Goal: Task Accomplishment & Management: Manage account settings

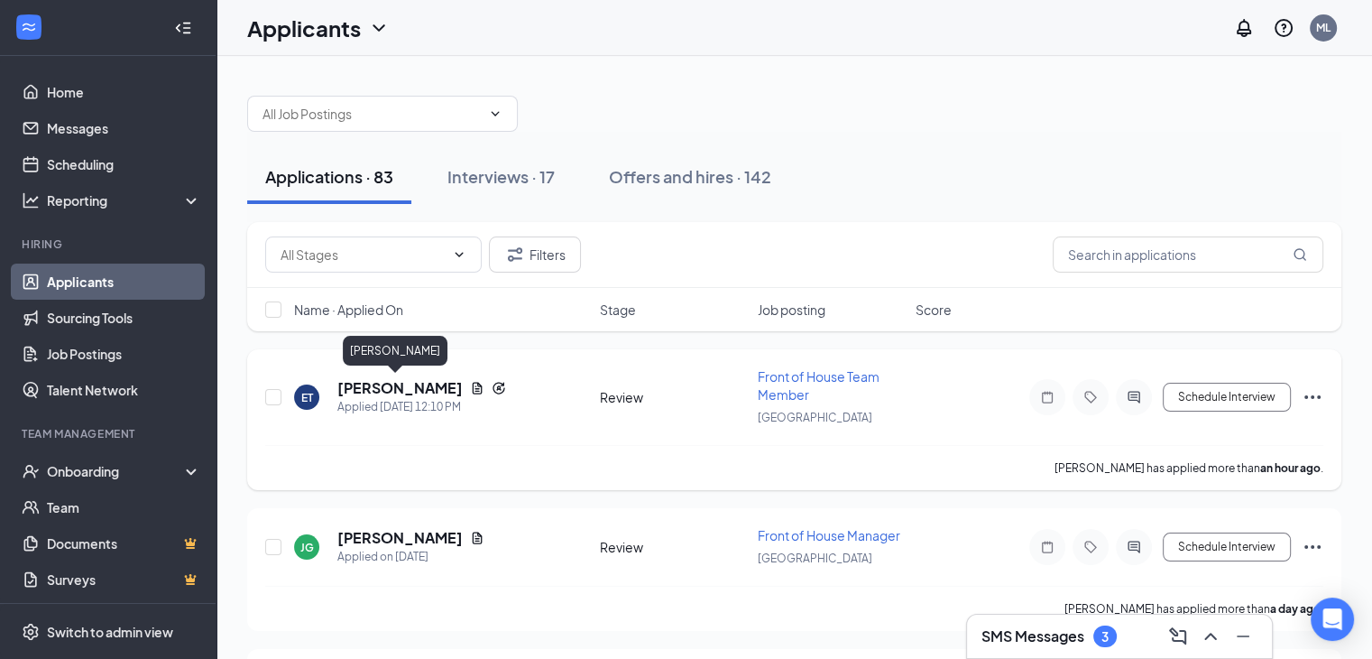
click at [404, 385] on h5 "[PERSON_NAME]" at bounding box center [399, 388] width 125 height 20
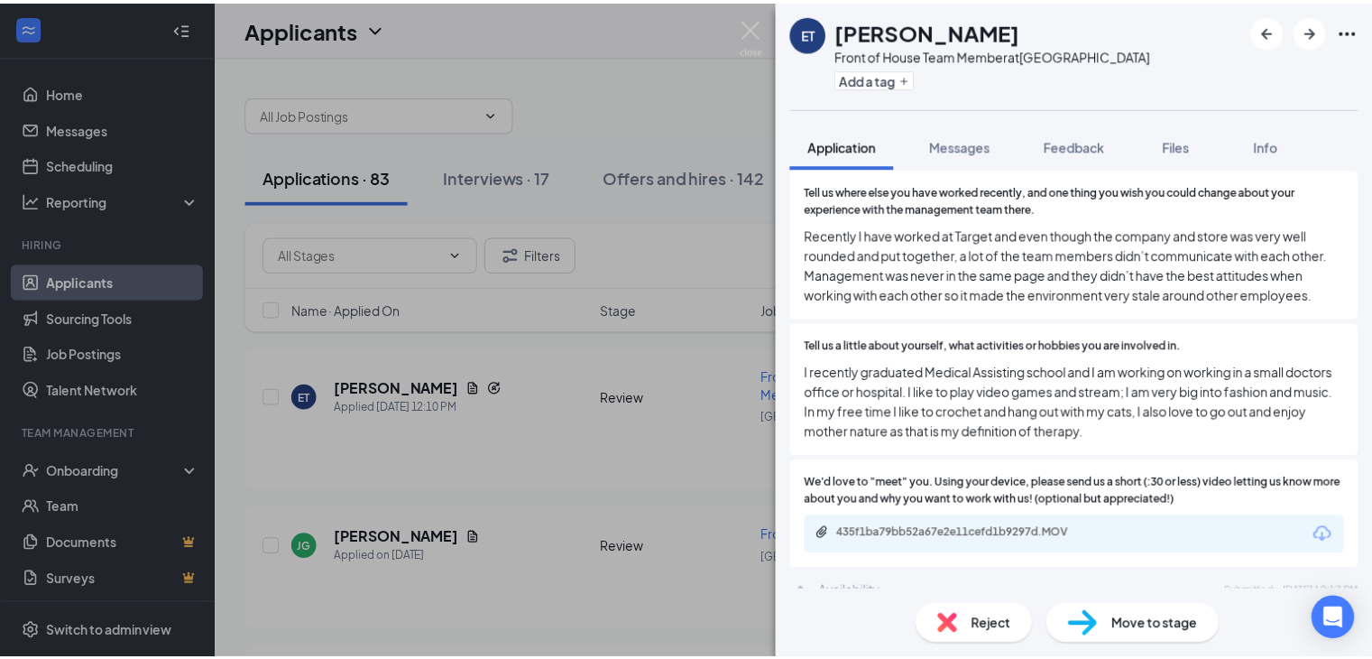
scroll to position [1151, 0]
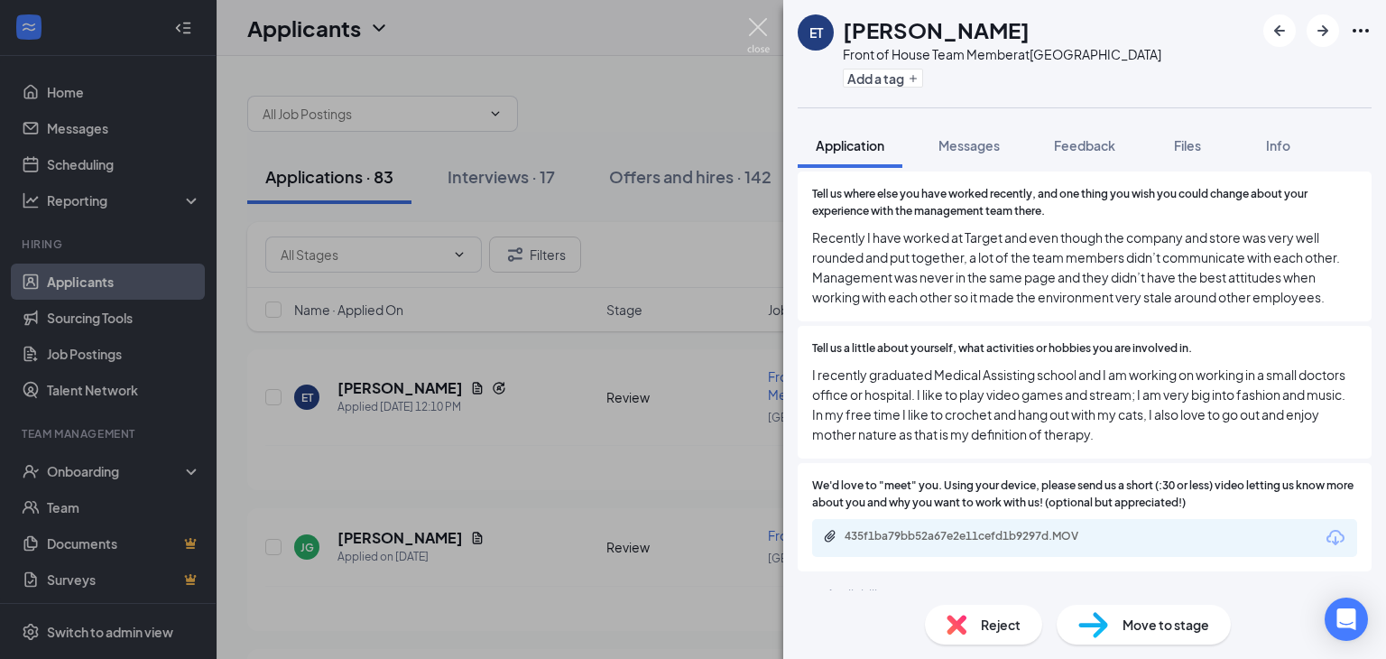
click at [756, 29] on img at bounding box center [758, 35] width 23 height 35
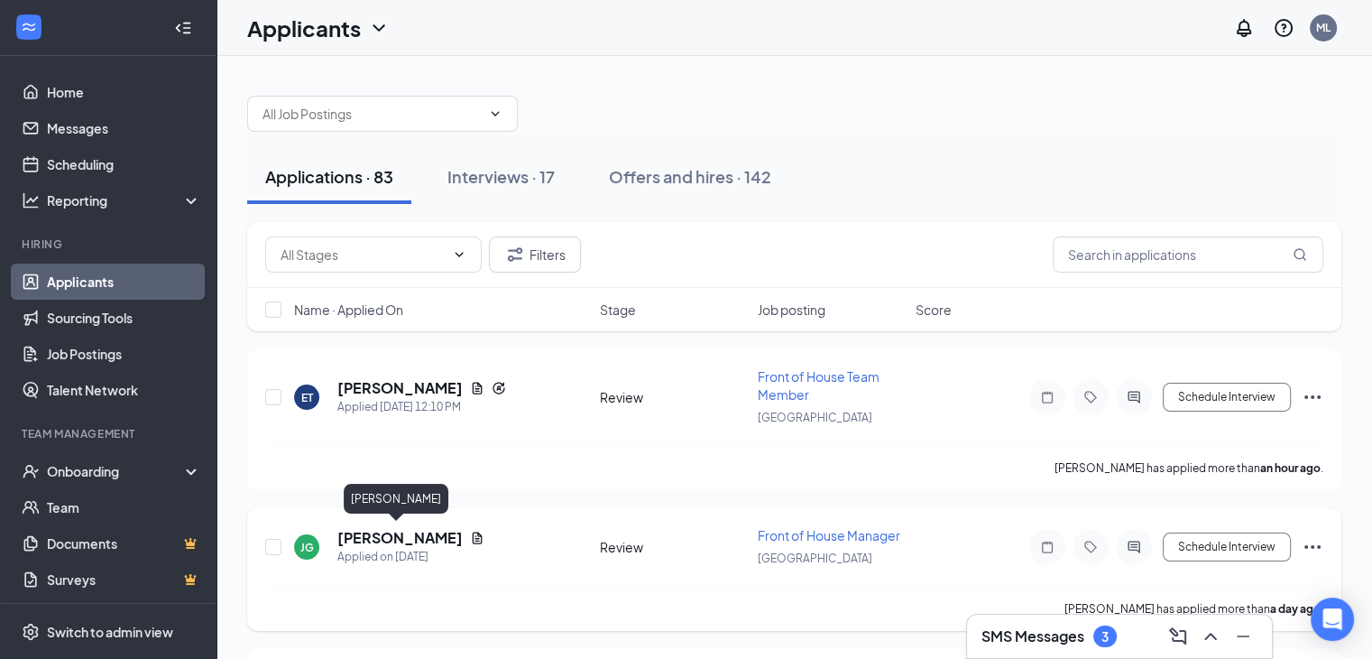
click at [395, 532] on h5 "[PERSON_NAME]" at bounding box center [399, 538] width 125 height 20
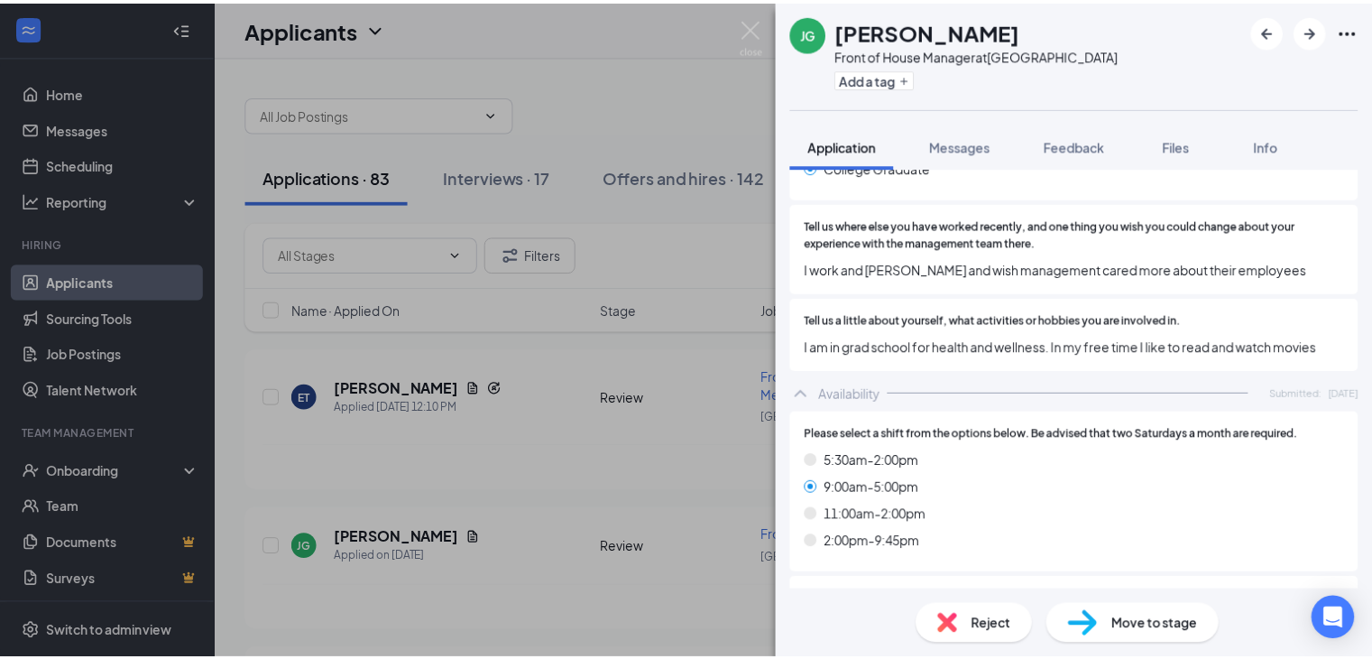
scroll to position [1053, 0]
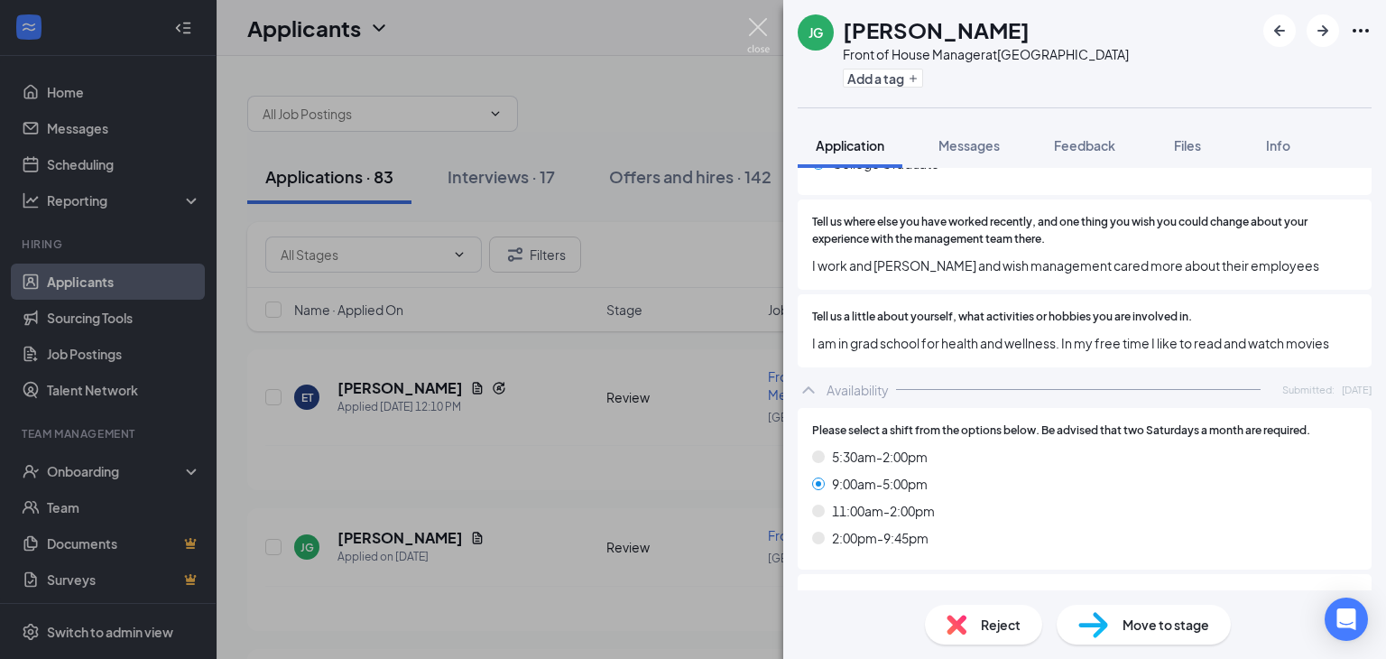
click at [756, 33] on img at bounding box center [758, 35] width 23 height 35
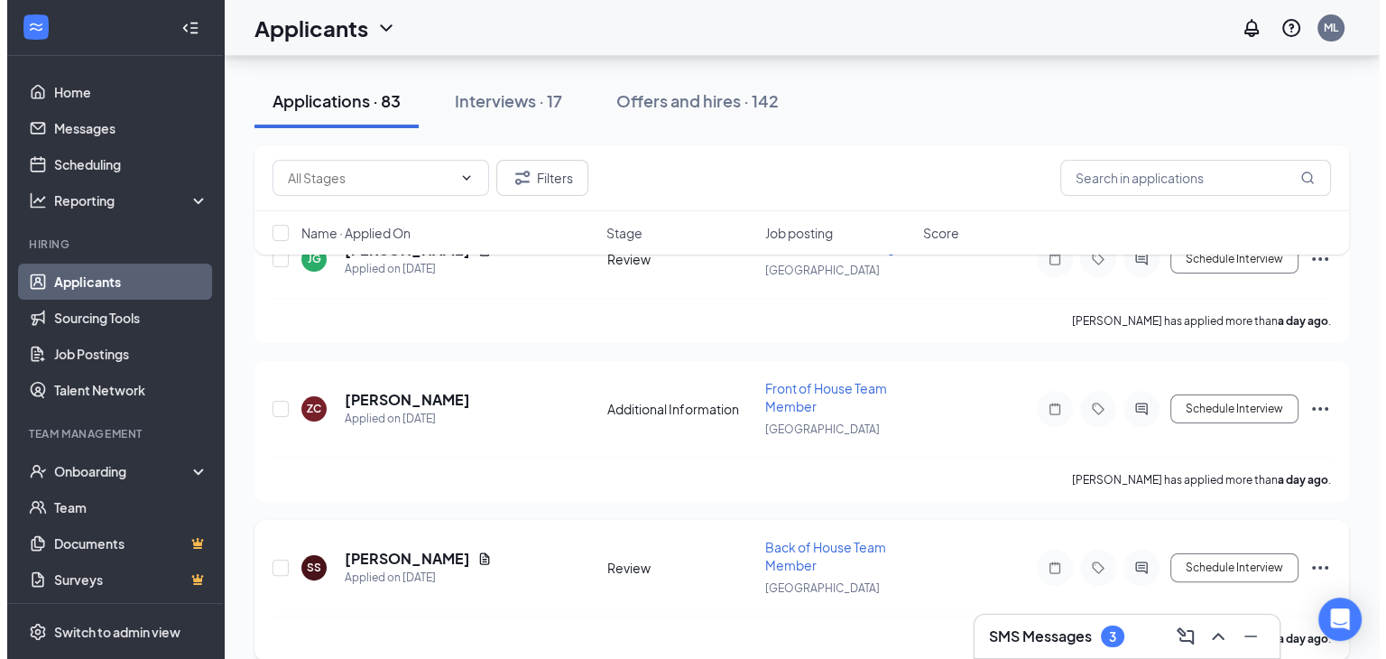
scroll to position [289, 0]
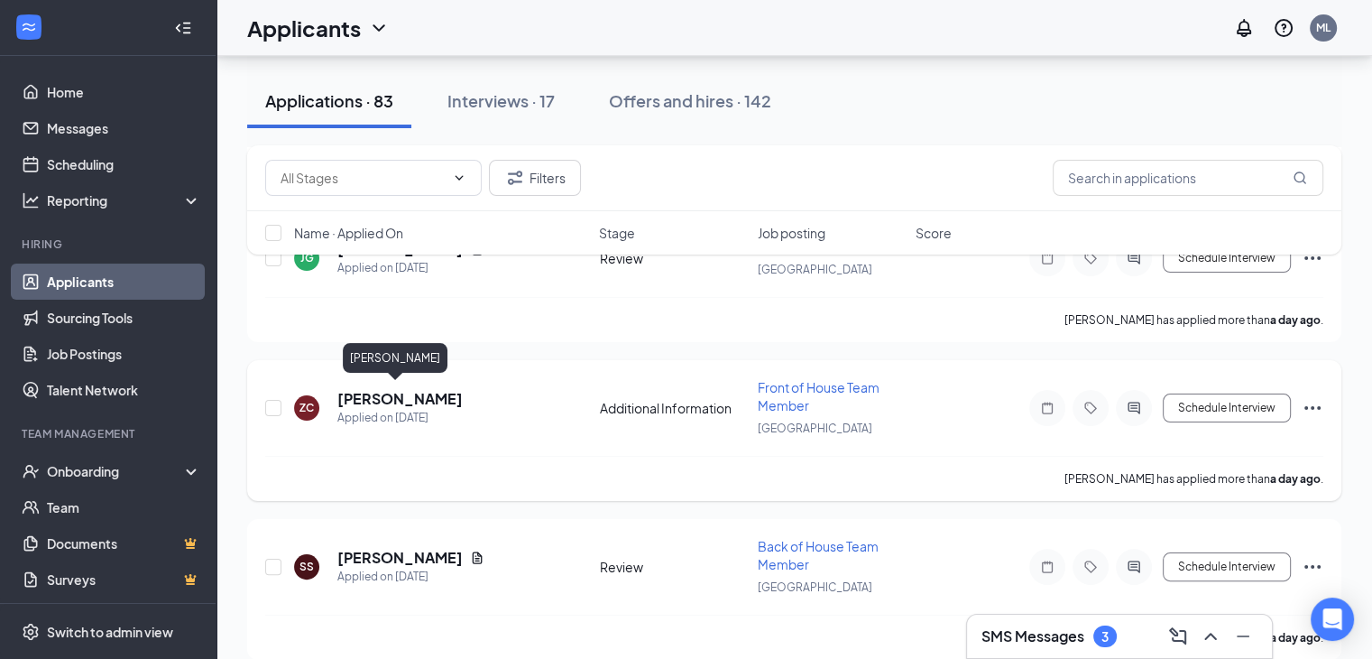
click at [411, 393] on h5 "[PERSON_NAME]" at bounding box center [399, 399] width 125 height 20
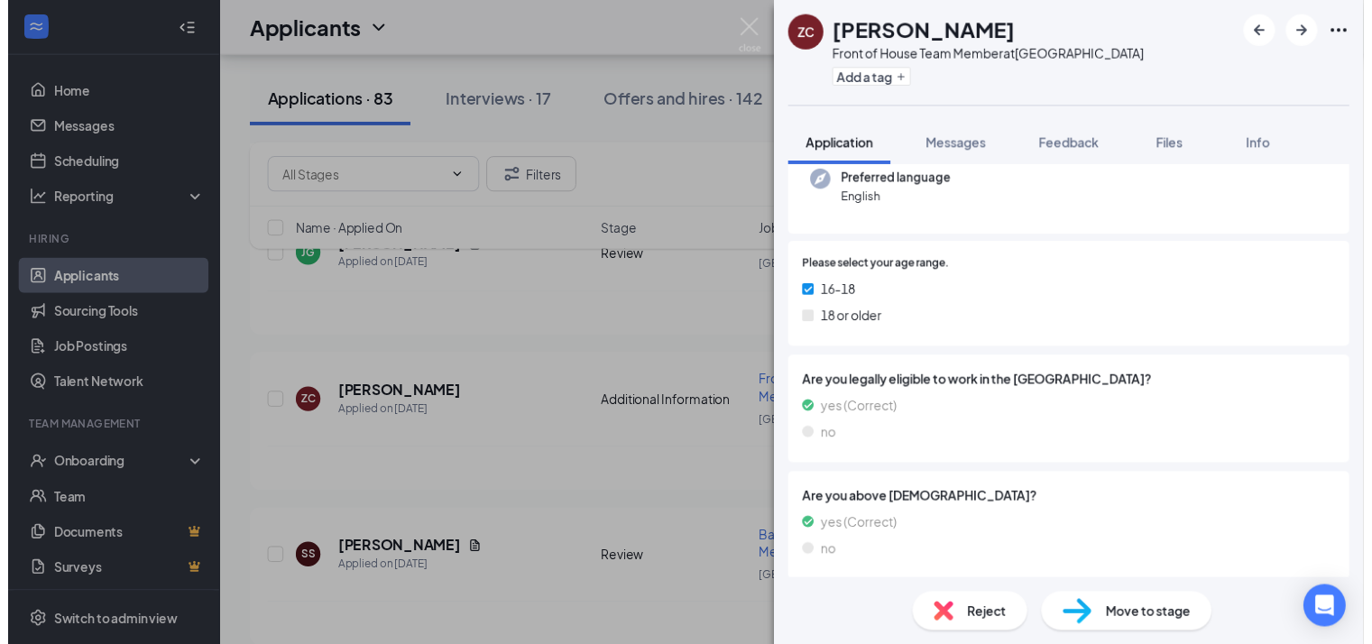
scroll to position [229, 0]
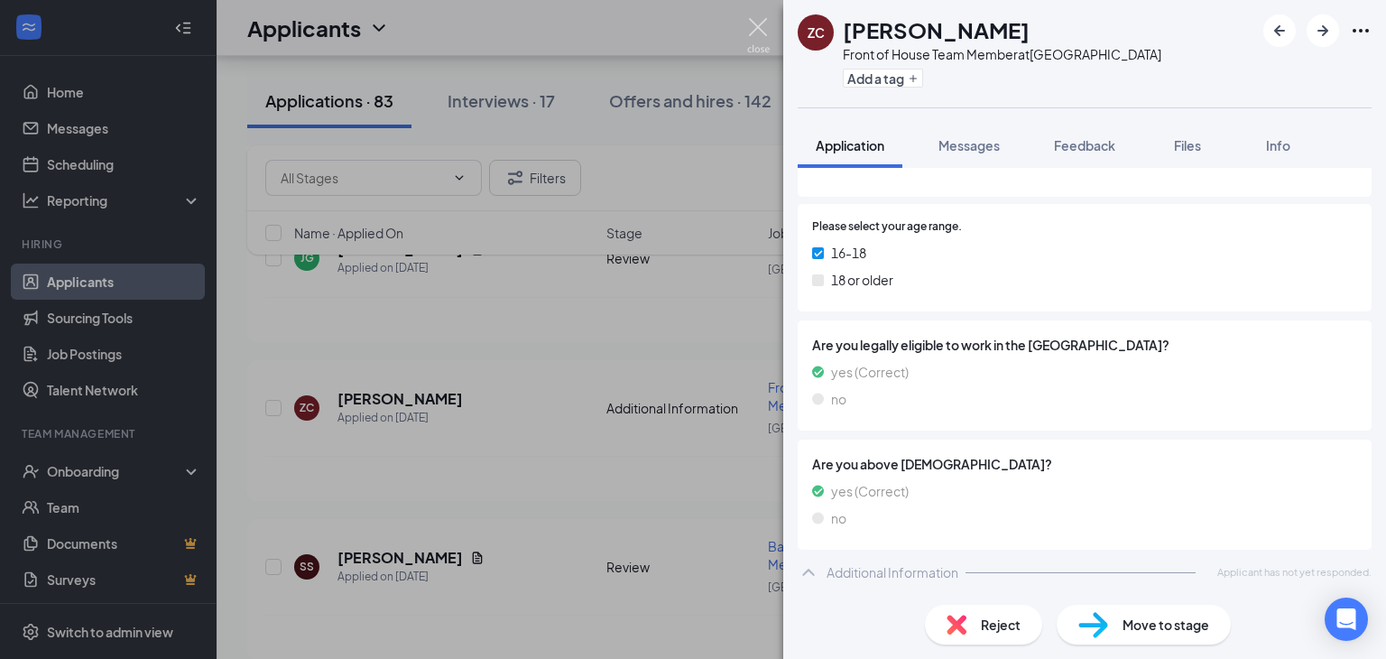
click at [757, 29] on img at bounding box center [758, 35] width 23 height 35
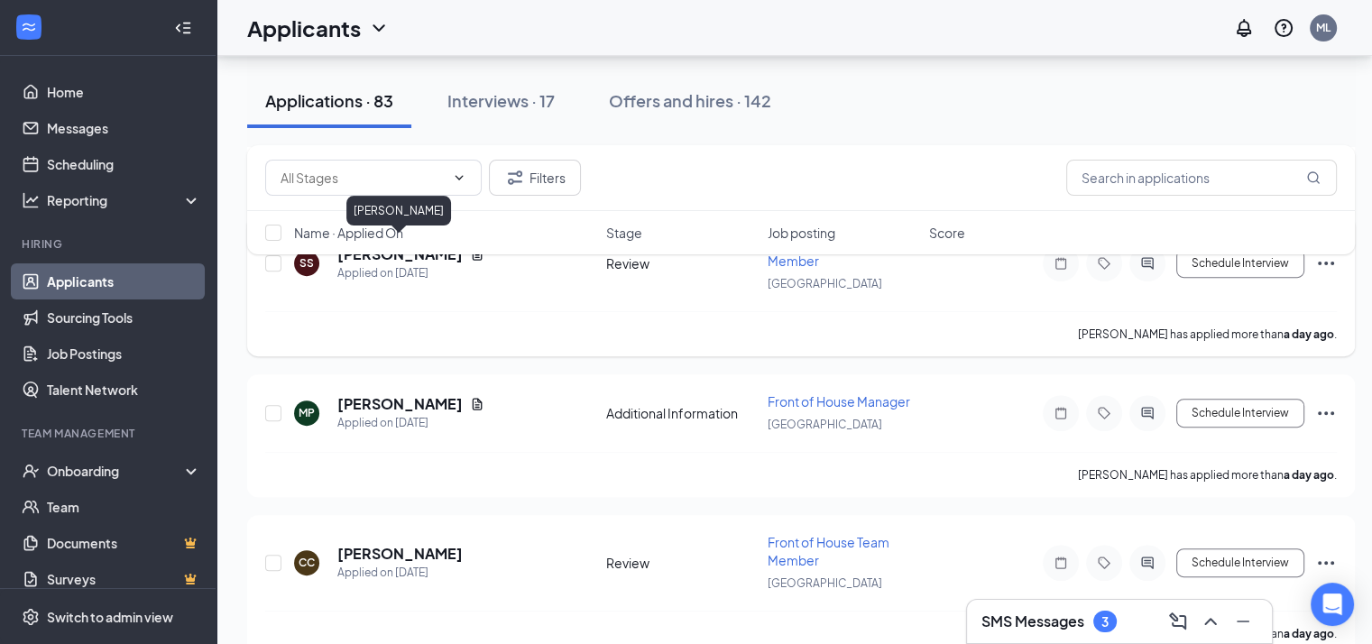
scroll to position [609, 0]
